Goal: Check status: Check status

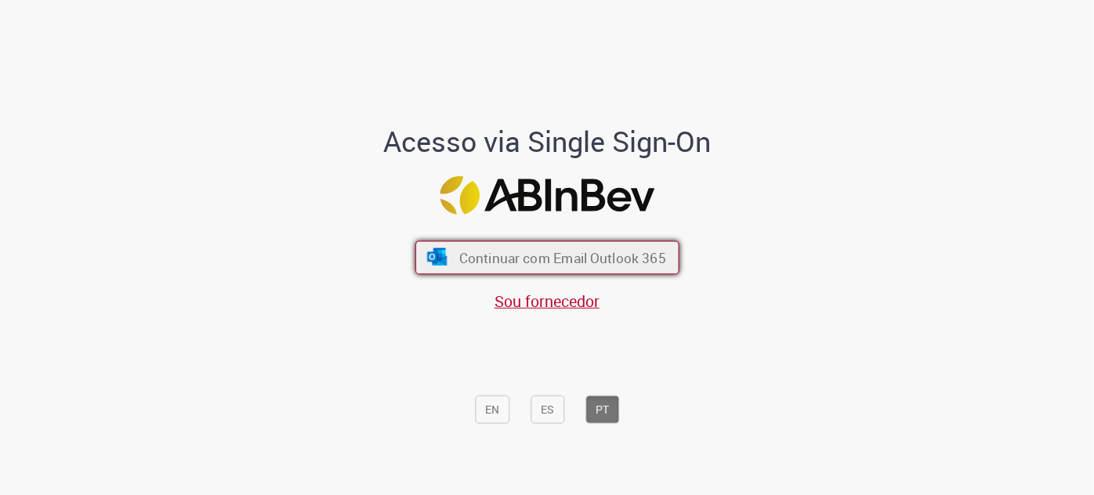
click at [631, 263] on font "Continuar com Email Outlook 365" at bounding box center [562, 257] width 207 height 18
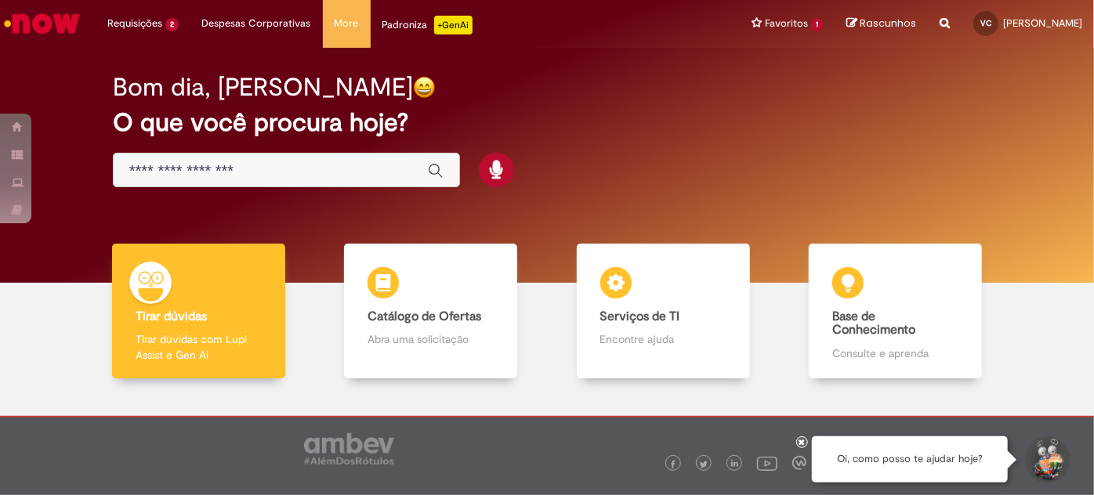
click at [245, 179] on input "Basta digitar aqui" at bounding box center [270, 171] width 283 height 18
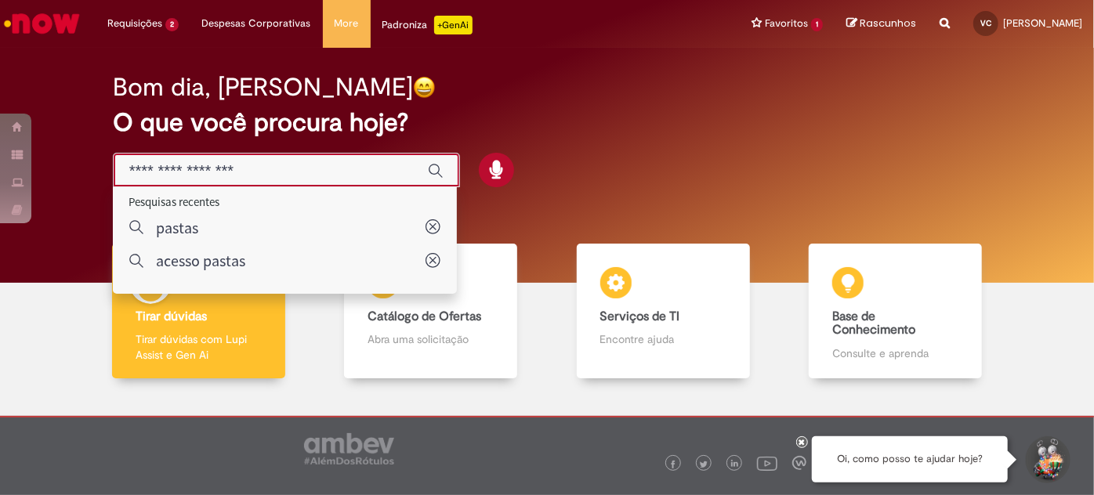
paste input "*********"
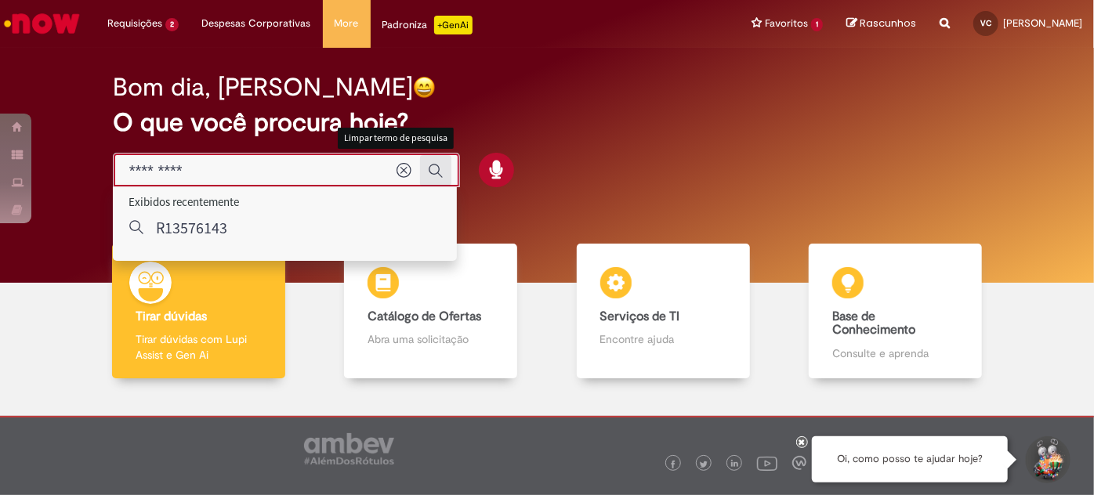
type input "*********"
click at [429, 171] on icon "Enviar pesquisa" at bounding box center [436, 171] width 16 height 16
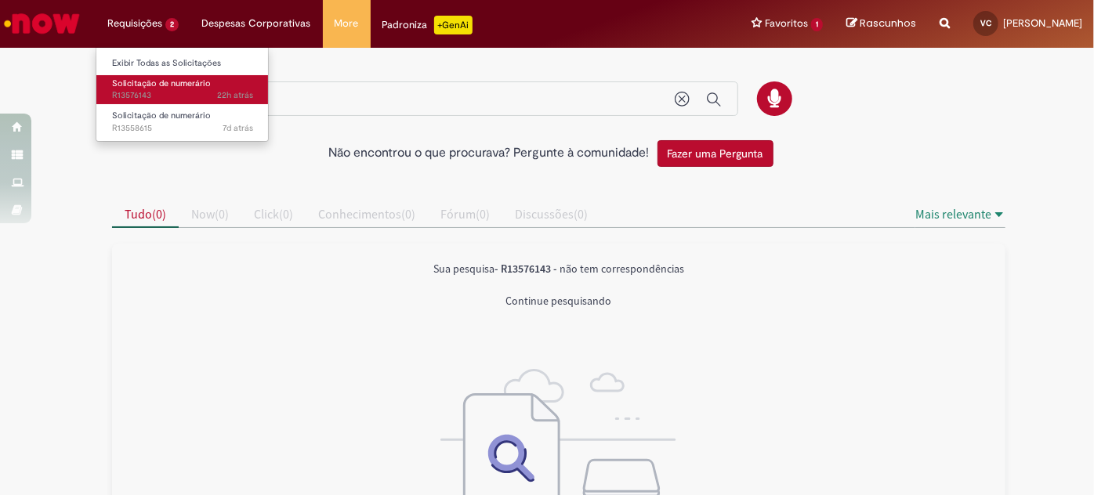
click at [140, 102] on span "22h atrás 22 horas atrás R13576143" at bounding box center [182, 95] width 141 height 13
click at [141, 102] on span "22h atrás 22 horas atrás R13576143" at bounding box center [182, 95] width 141 height 13
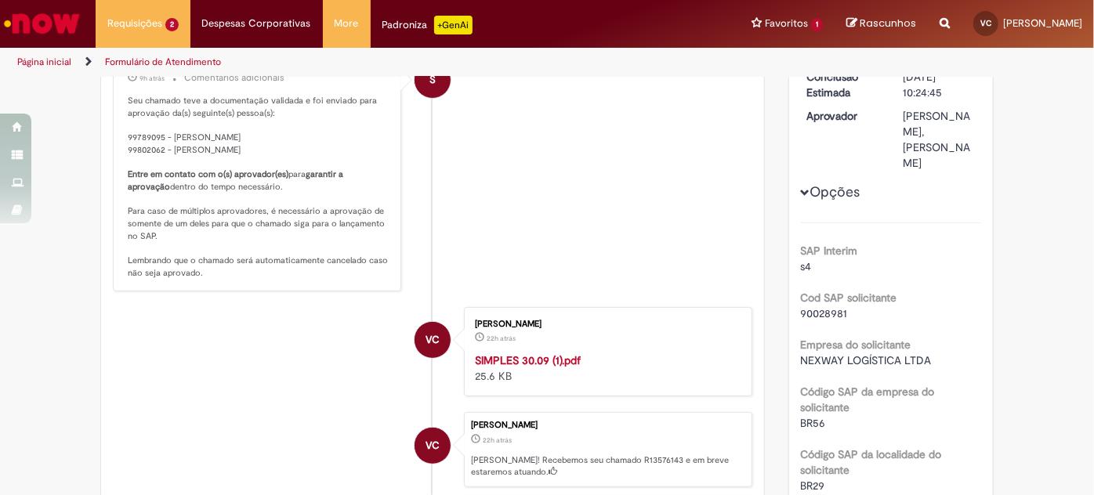
scroll to position [142, 0]
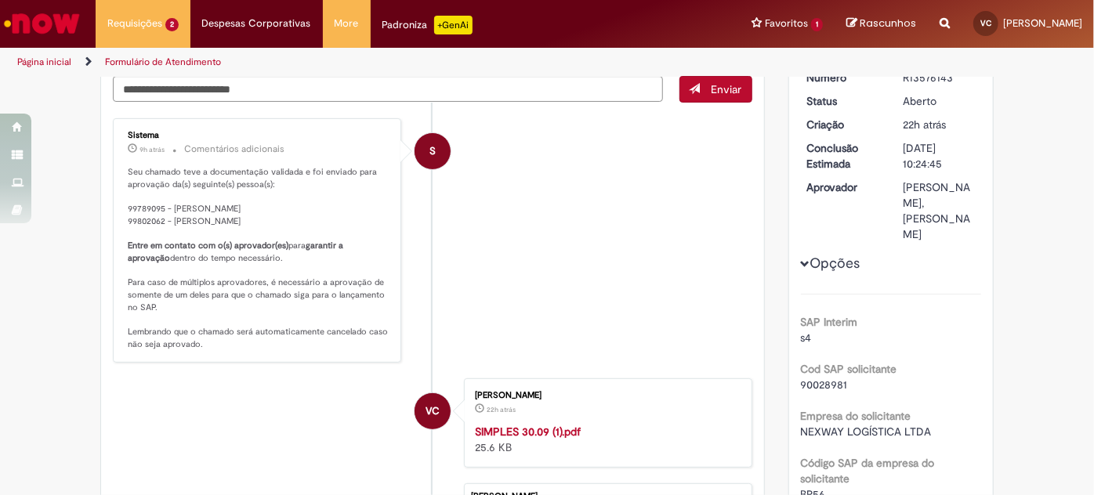
click at [295, 199] on p "Seu chamado teve a documentação validada e foi enviado para aprovação da(s) seg…" at bounding box center [258, 258] width 261 height 185
drag, startPoint x: 182, startPoint y: 234, endPoint x: 395, endPoint y: 234, distance: 213.2
click at [395, 235] on div "Sistema 9h atrás 9 horas atrás Comentários adicionais Seu chamado teve a docume…" at bounding box center [257, 240] width 288 height 245
click at [395, 234] on div "Sistema 9h atrás 9 horas atrás Comentários adicionais Seu chamado teve a docume…" at bounding box center [257, 240] width 288 height 245
